Goal: Find specific page/section: Find specific page/section

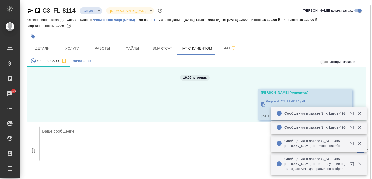
scroll to position [425, 0]
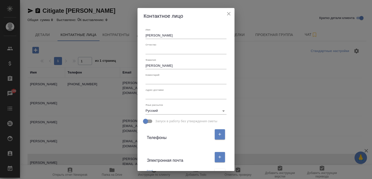
select select "RU"
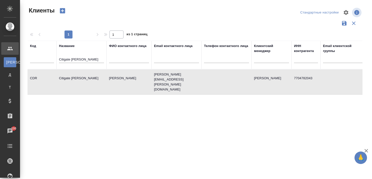
select select "RU"
drag, startPoint x: 102, startPoint y: 60, endPoint x: 33, endPoint y: 58, distance: 69.6
click at [37, 59] on tr "Код Название Citigate [PERSON_NAME] ФИО контактного лица Email контактного лица…" at bounding box center [217, 55] width 378 height 29
